Goal: Find specific page/section: Find specific page/section

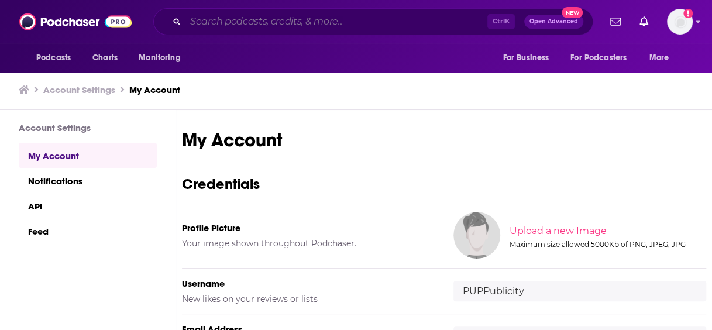
click at [254, 13] on input "Search podcasts, credits, & more..." at bounding box center [336, 21] width 302 height 19
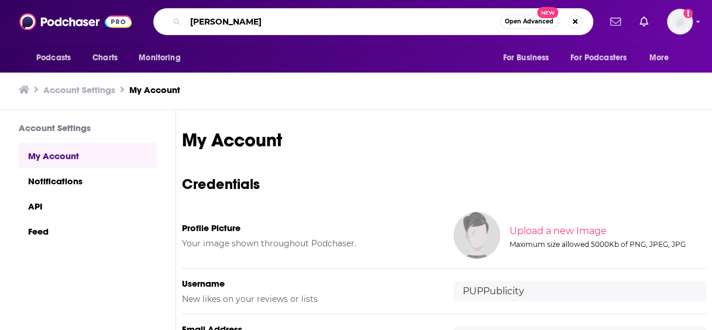
type input "[PERSON_NAME]"
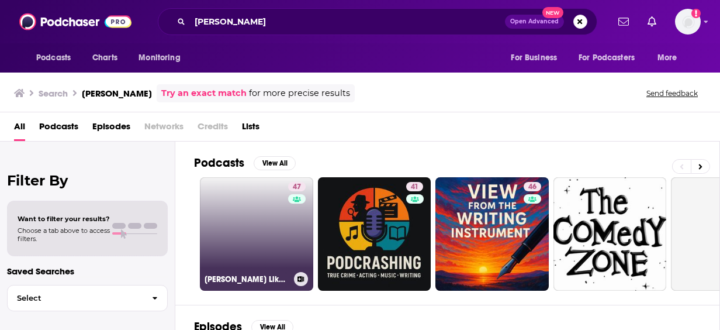
click at [263, 187] on link "47 [PERSON_NAME] Like It's Live" at bounding box center [256, 233] width 113 height 113
